Goal: Find specific page/section: Find specific page/section

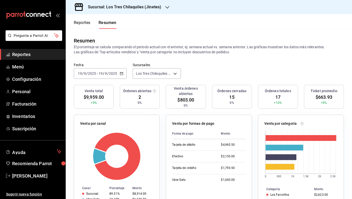
click at [91, 22] on button "Reportes" at bounding box center [82, 24] width 17 height 9
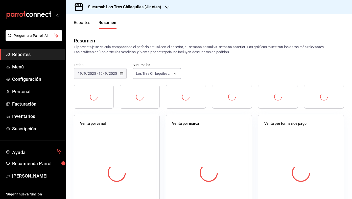
click at [93, 23] on div "Reportes Resumen" at bounding box center [95, 24] width 43 height 9
click at [91, 22] on button "Reportes" at bounding box center [82, 24] width 17 height 9
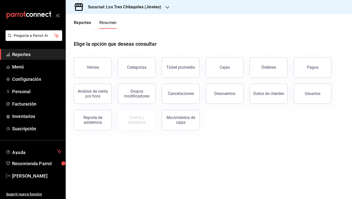
click at [107, 23] on button "Resumen" at bounding box center [107, 24] width 17 height 9
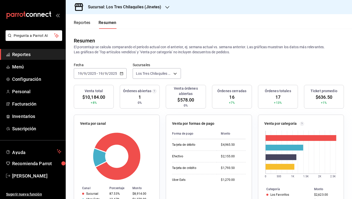
click at [123, 75] on icon "button" at bounding box center [122, 74] width 4 height 4
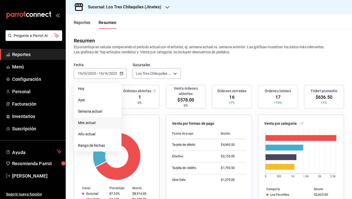
click at [111, 122] on span "Mes actual" at bounding box center [97, 122] width 39 height 5
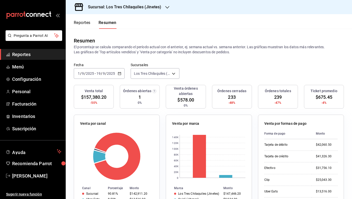
click at [120, 73] on icon "button" at bounding box center [120, 74] width 4 height 4
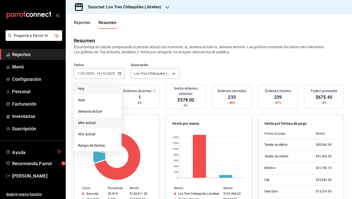
click at [98, 85] on li "Hoy" at bounding box center [97, 88] width 47 height 11
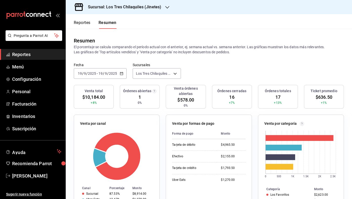
click at [235, 75] on div "Fecha [DATE] [DATE] - [DATE] [DATE] Sucursales [GEOGRAPHIC_DATA] (Jinetes) [obj…" at bounding box center [209, 74] width 287 height 22
